Goal: Share content: Share content

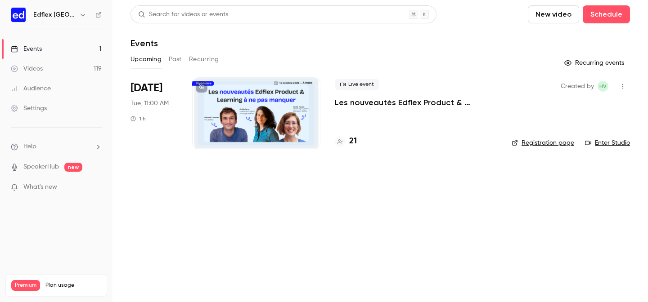
click at [63, 20] on div "Edflex [GEOGRAPHIC_DATA]" at bounding box center [56, 14] width 91 height 15
click at [66, 19] on div "Edflex [GEOGRAPHIC_DATA]" at bounding box center [60, 14] width 55 height 11
click at [73, 16] on div "Edflex [GEOGRAPHIC_DATA]" at bounding box center [60, 14] width 55 height 11
click at [63, 16] on h6 "Edflex [GEOGRAPHIC_DATA]" at bounding box center [54, 14] width 42 height 9
click at [79, 16] on icon "button" at bounding box center [82, 14] width 7 height 7
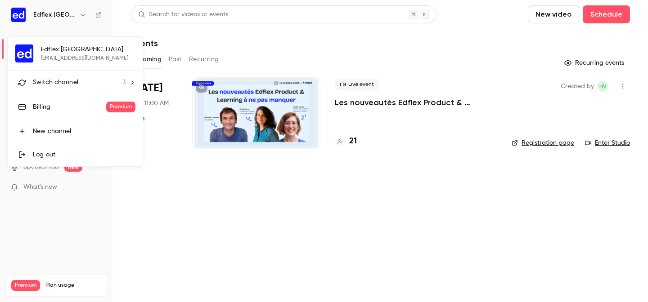
click at [77, 85] on div "Switch channel 3" at bounding box center [79, 82] width 93 height 9
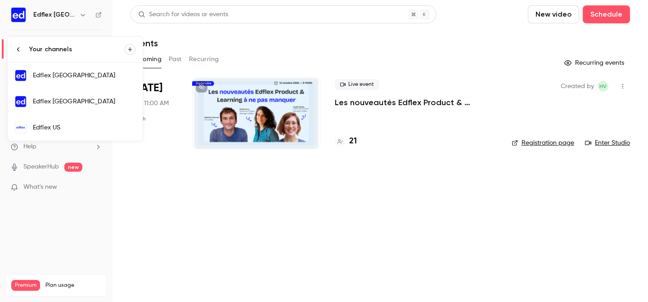
click at [80, 110] on link "Edflex [GEOGRAPHIC_DATA]" at bounding box center [75, 102] width 135 height 26
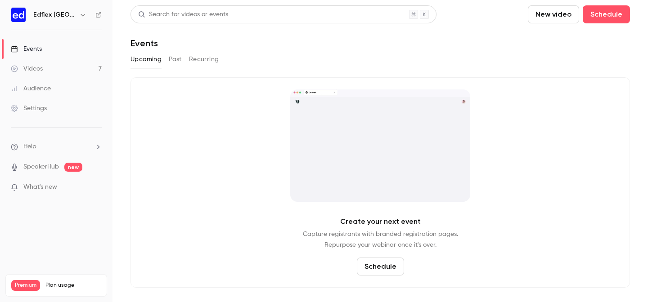
click at [174, 59] on button "Past" at bounding box center [175, 59] width 13 height 14
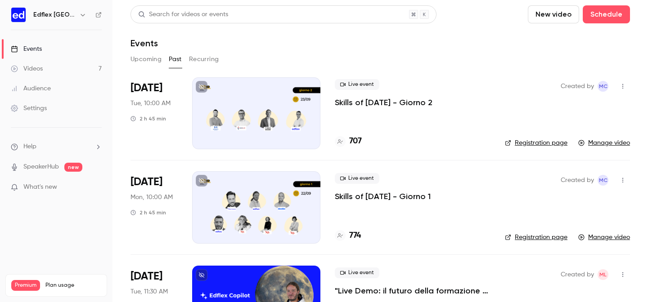
click at [257, 121] on div at bounding box center [256, 113] width 128 height 72
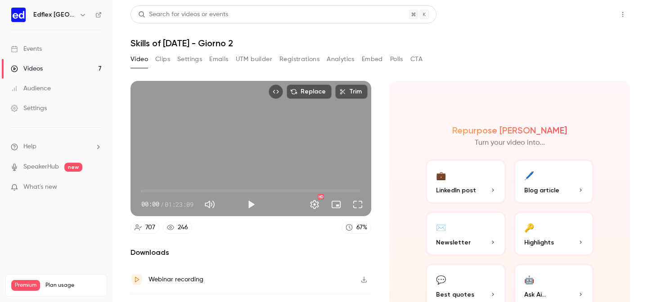
click at [593, 16] on button "Share" at bounding box center [591, 14] width 36 height 18
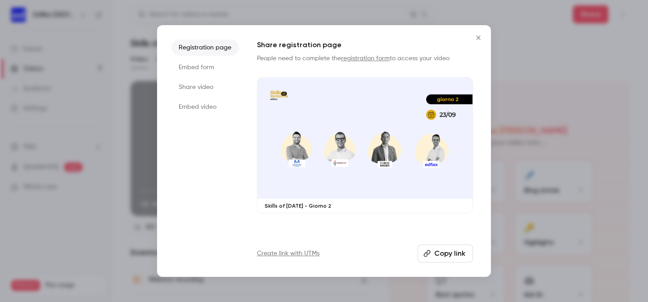
click at [437, 257] on button "Copy link" at bounding box center [445, 254] width 55 height 18
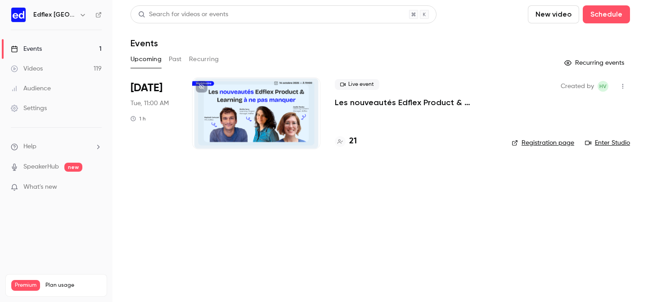
click at [72, 14] on div "Edflex [GEOGRAPHIC_DATA]" at bounding box center [60, 14] width 55 height 11
click at [81, 18] on icon "button" at bounding box center [82, 14] width 7 height 7
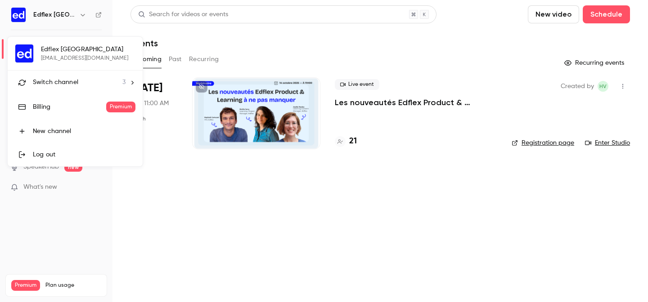
click at [85, 85] on div "Switch channel 3" at bounding box center [79, 82] width 93 height 9
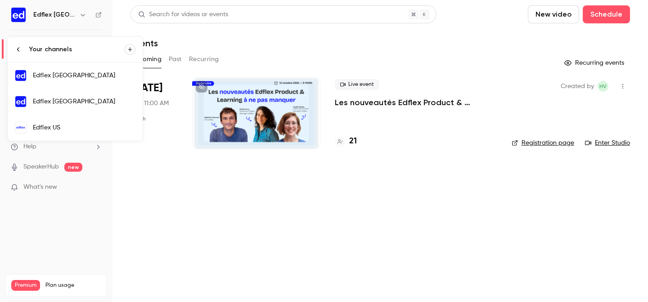
click at [73, 103] on div "Edflex [GEOGRAPHIC_DATA]" at bounding box center [84, 101] width 103 height 9
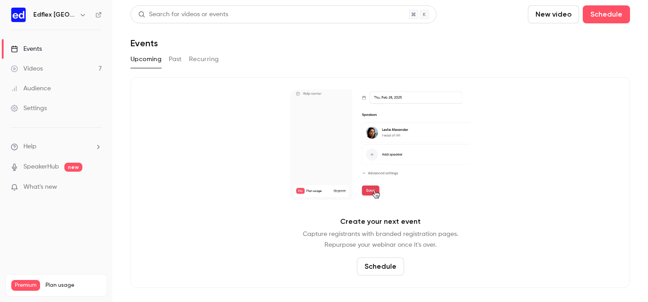
click at [176, 64] on button "Past" at bounding box center [175, 59] width 13 height 14
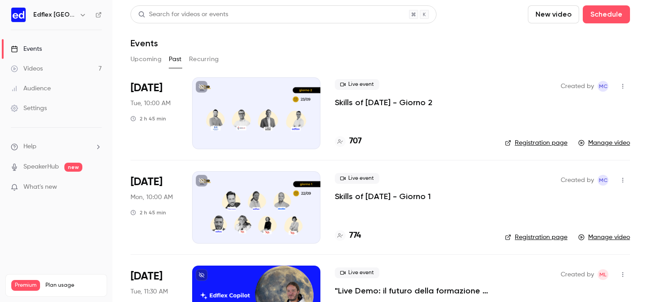
click at [281, 201] on div at bounding box center [256, 207] width 128 height 72
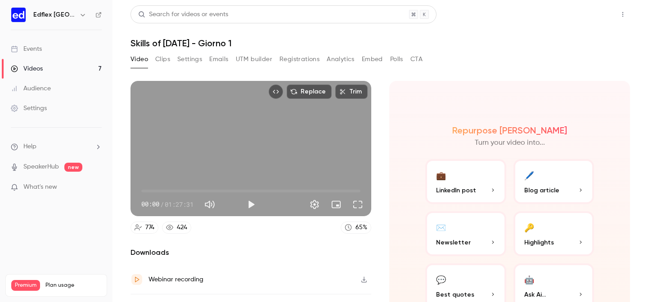
click at [596, 16] on button "Share" at bounding box center [591, 14] width 36 height 18
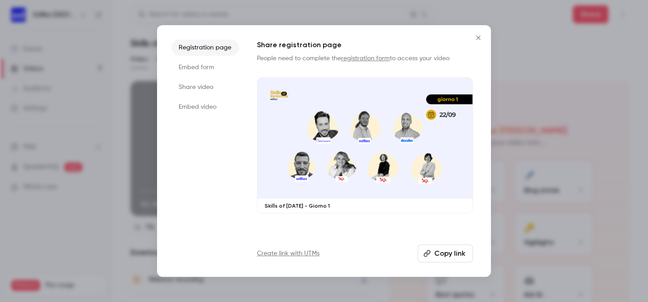
click at [441, 254] on button "Copy link" at bounding box center [445, 254] width 55 height 18
click at [440, 253] on button "Copy link" at bounding box center [445, 254] width 55 height 18
